Goal: Navigation & Orientation: Find specific page/section

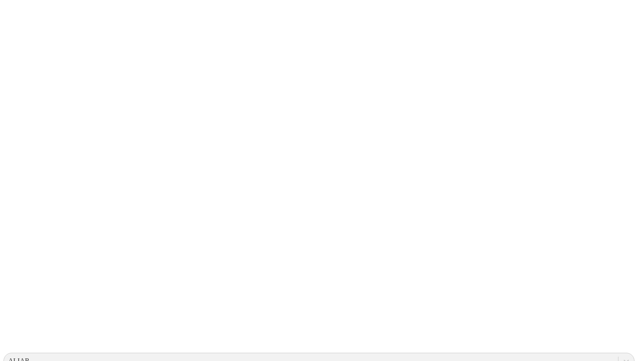
click at [16, 164] on icon at bounding box center [16, 177] width 27 height 27
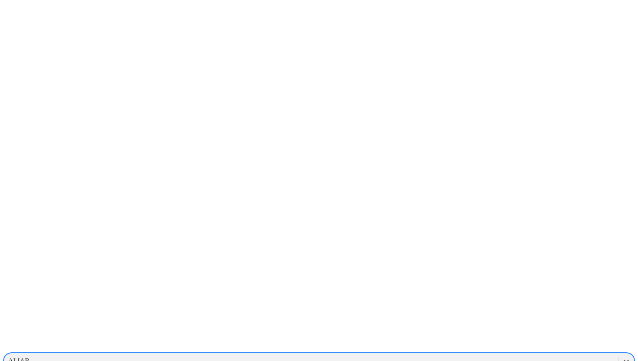
click at [30, 357] on div "ALIAR" at bounding box center [18, 361] width 21 height 8
click at [481, 354] on div "CONSULTANTS" at bounding box center [311, 360] width 614 height 13
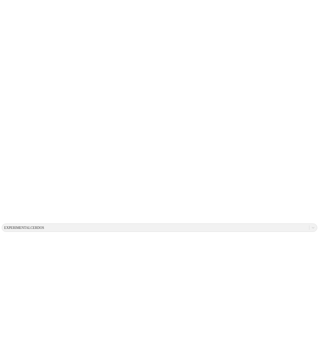
scroll to position [87, 0]
